Goal: Transaction & Acquisition: Purchase product/service

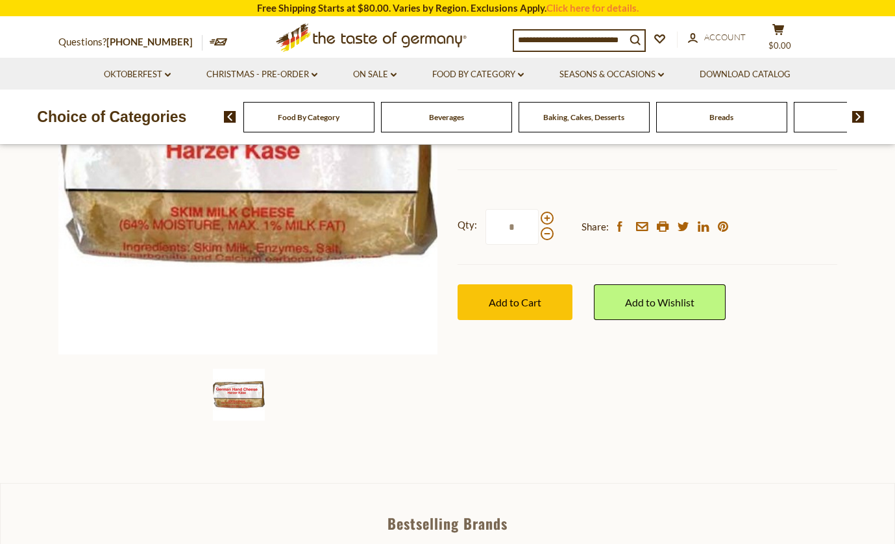
scroll to position [176, 0]
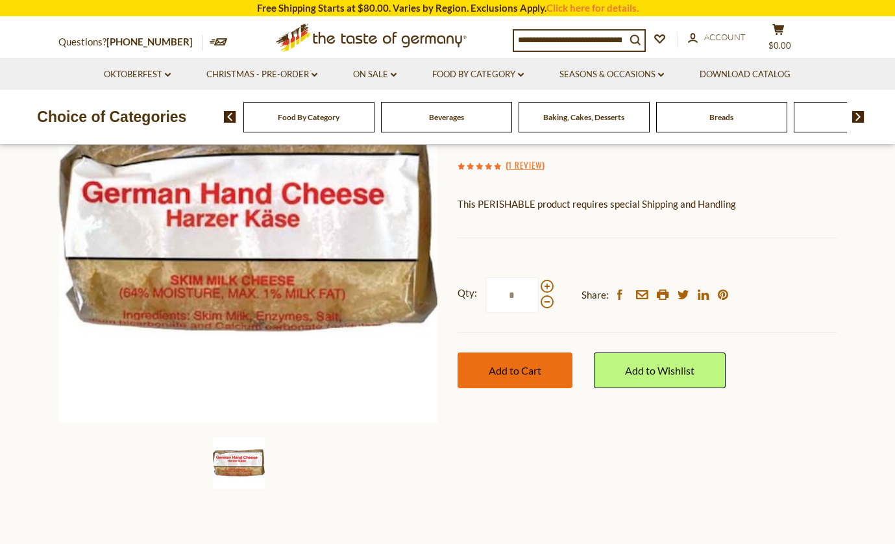
click at [513, 369] on span "Add to Cart" at bounding box center [515, 370] width 53 height 12
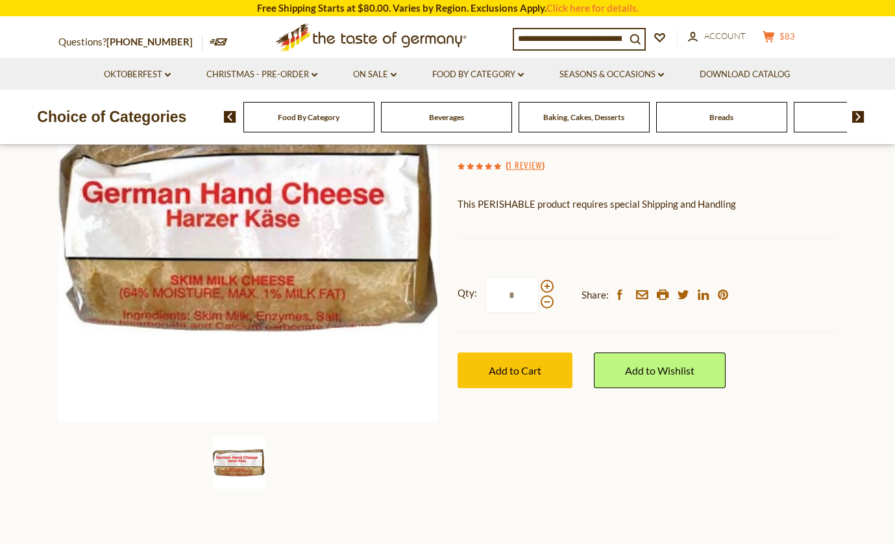
click at [795, 38] on span "$83" at bounding box center [787, 36] width 16 height 10
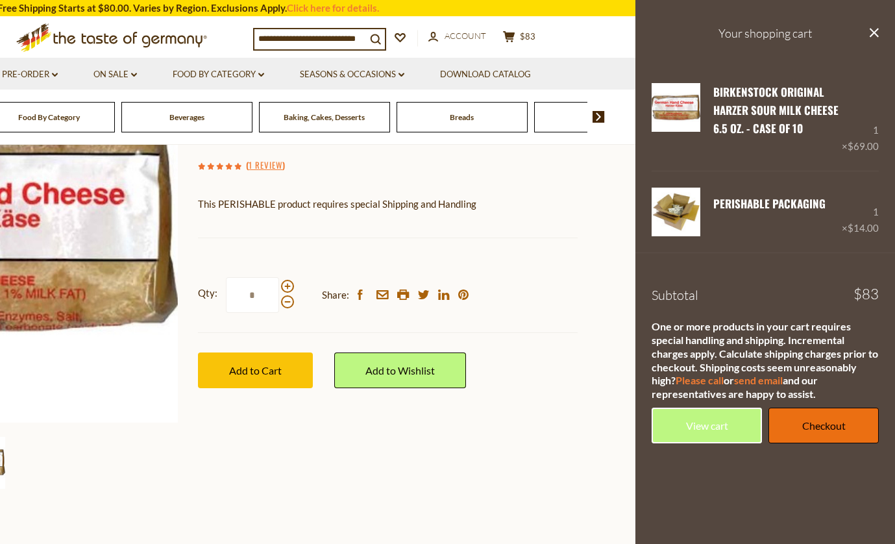
click at [847, 424] on link "Checkout" at bounding box center [823, 425] width 110 height 36
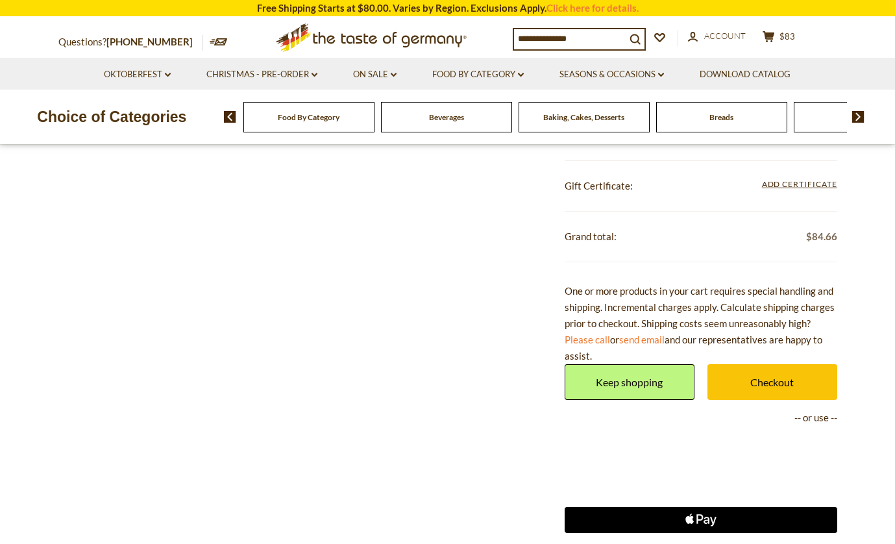
scroll to position [613, 0]
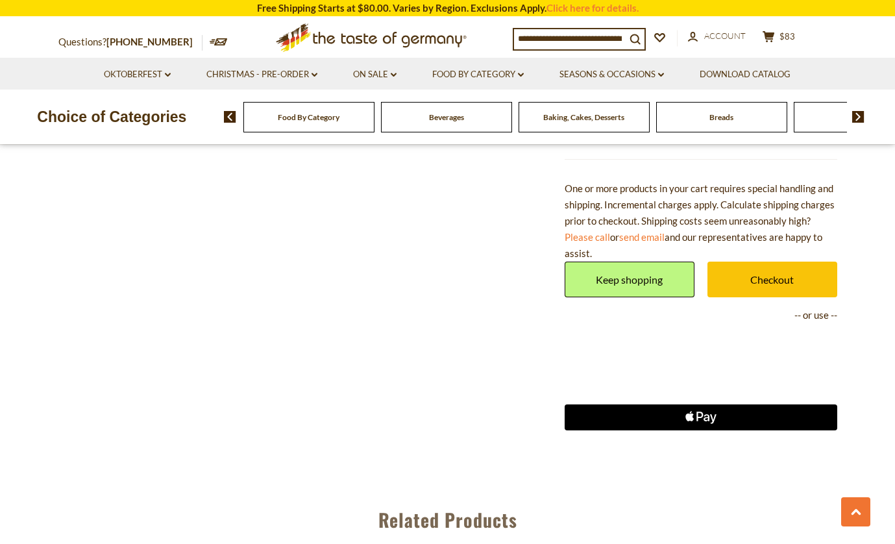
click at [703, 407] on icon "Apple Logo" at bounding box center [701, 417] width 136 height 26
click at [795, 35] on span "$83" at bounding box center [787, 36] width 16 height 10
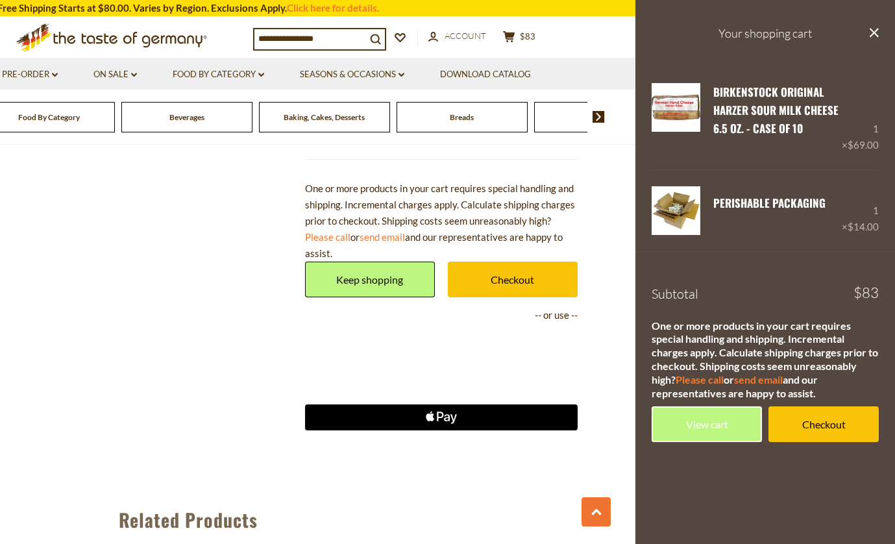
click at [471, 411] on icon "Apple Logo" at bounding box center [441, 417] width 136 height 26
